Goal: Navigation & Orientation: Find specific page/section

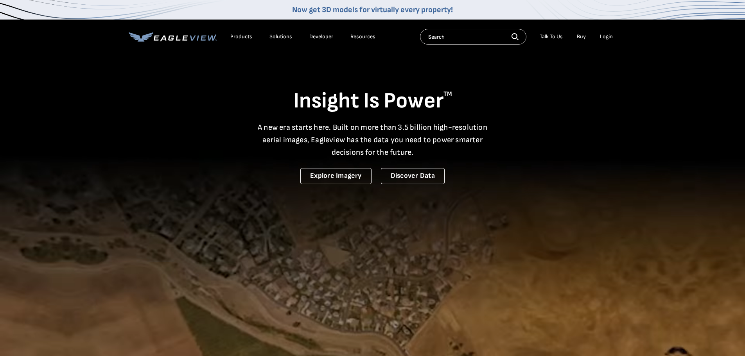
click at [602, 37] on li "Login" at bounding box center [606, 37] width 21 height 12
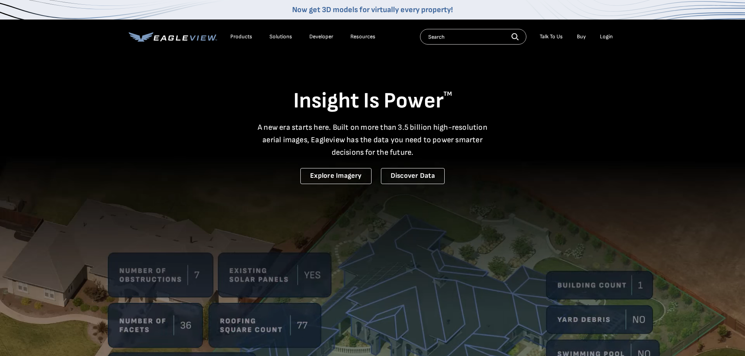
click at [609, 37] on div "Login" at bounding box center [606, 36] width 13 height 7
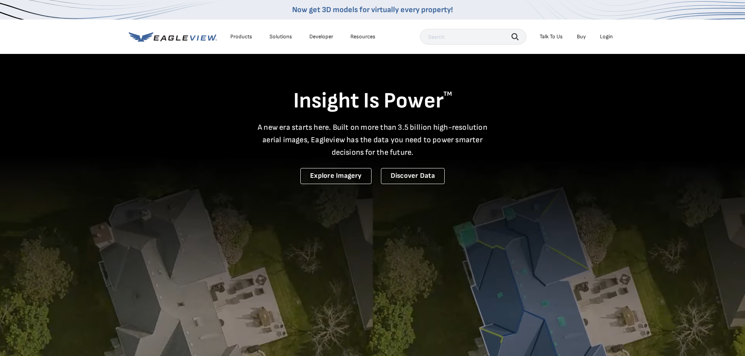
click at [606, 45] on div "Products Solutions Developer Resources Search Talk To Us Buy Login" at bounding box center [373, 37] width 488 height 34
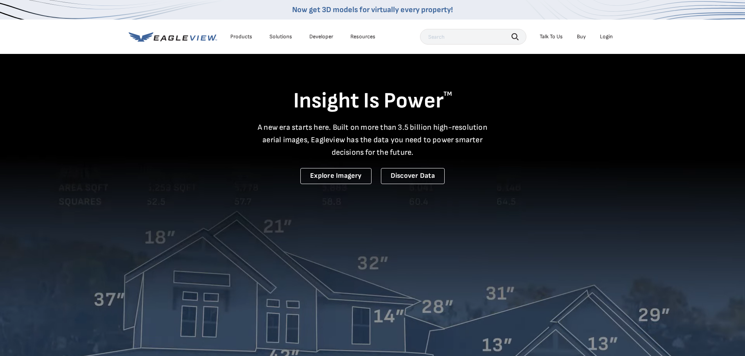
click at [605, 37] on div "Login" at bounding box center [606, 36] width 13 height 7
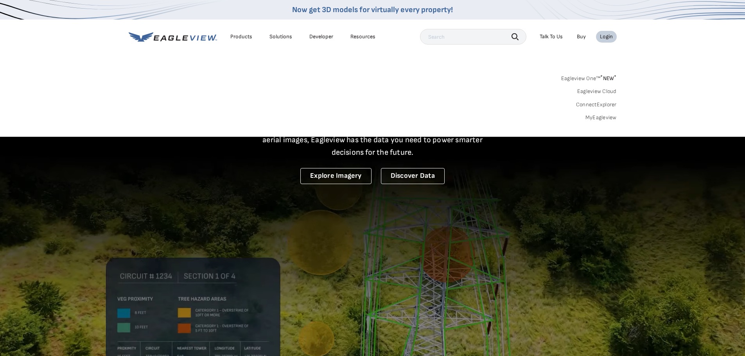
click at [605, 37] on div "Login" at bounding box center [606, 36] width 13 height 7
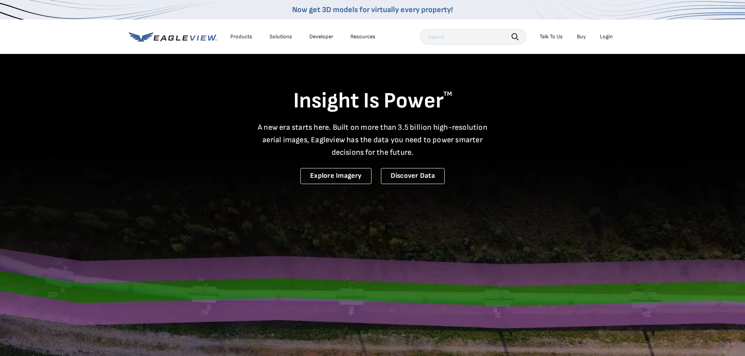
click at [605, 37] on div "Login" at bounding box center [606, 36] width 13 height 7
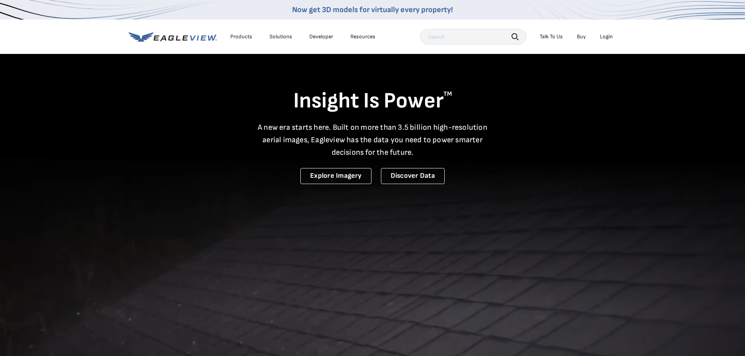
click at [572, 209] on video at bounding box center [372, 258] width 745 height 516
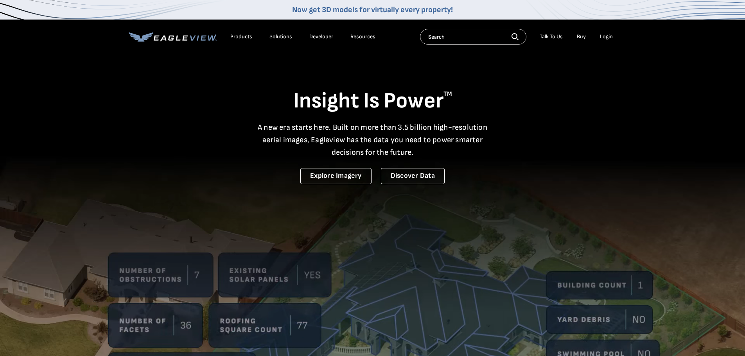
click at [606, 36] on div "Login" at bounding box center [606, 36] width 13 height 7
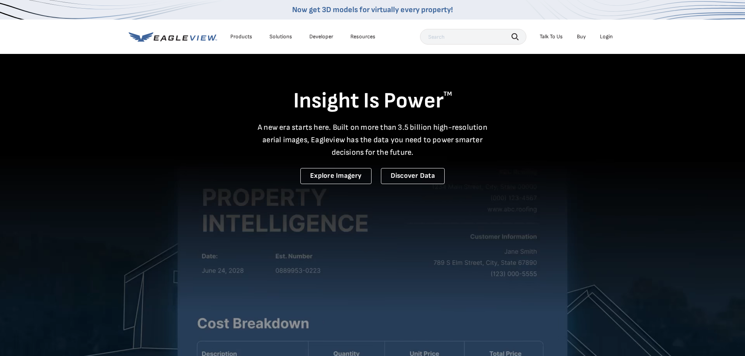
click at [607, 35] on div "Login" at bounding box center [606, 36] width 13 height 7
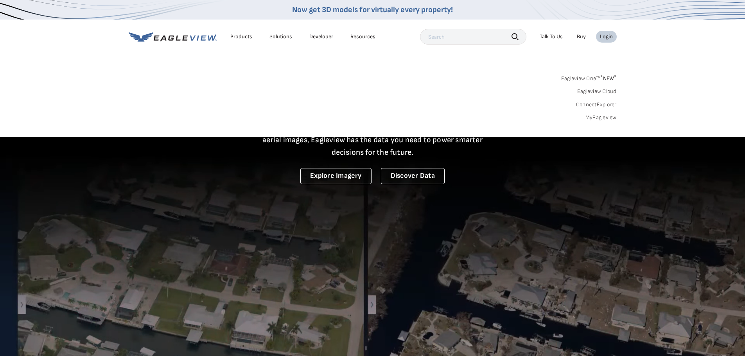
click at [595, 121] on link "MyEagleview" at bounding box center [601, 117] width 31 height 7
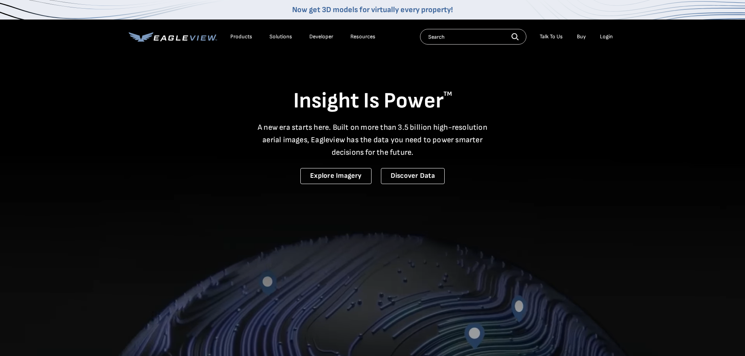
click at [246, 37] on div "Products" at bounding box center [241, 36] width 22 height 7
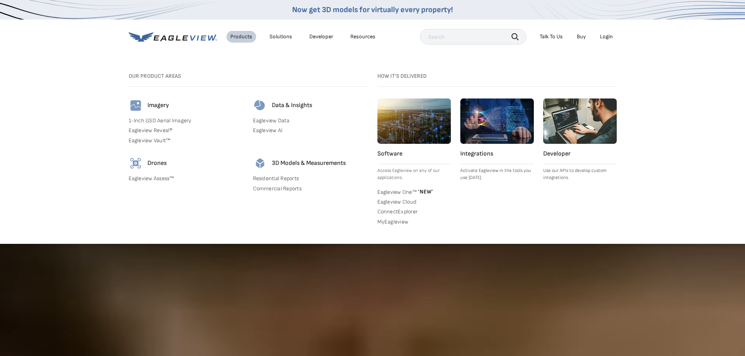
click at [479, 169] on p "Activate Eagleview in the tools you use [DATE]." at bounding box center [498, 174] width 74 height 14
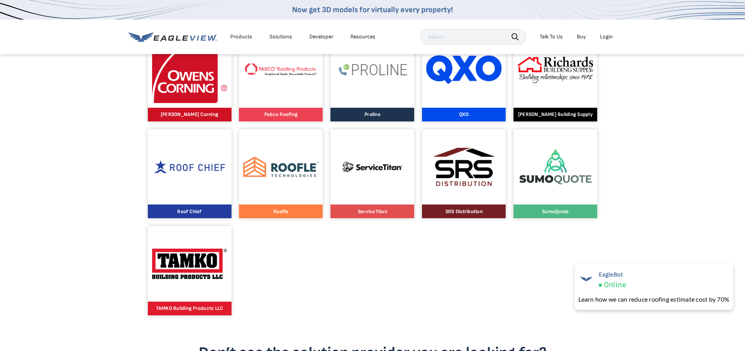
scroll to position [743, 0]
